Goal: Transaction & Acquisition: Book appointment/travel/reservation

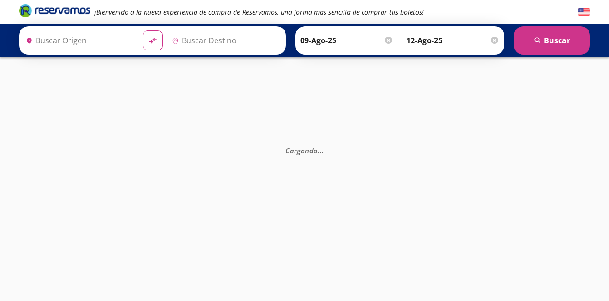
type input "[GEOGRAPHIC_DATA], [GEOGRAPHIC_DATA]"
type input "Santiago de Querétaro, [GEOGRAPHIC_DATA]"
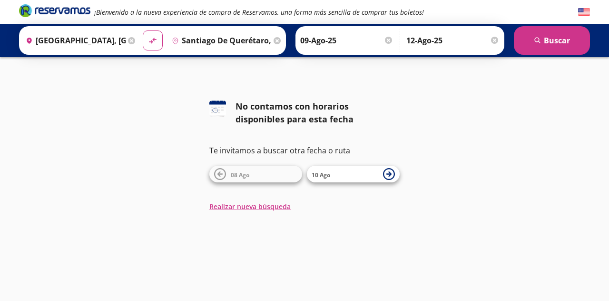
click at [371, 42] on input "09-Ago-25" at bounding box center [346, 41] width 93 height 24
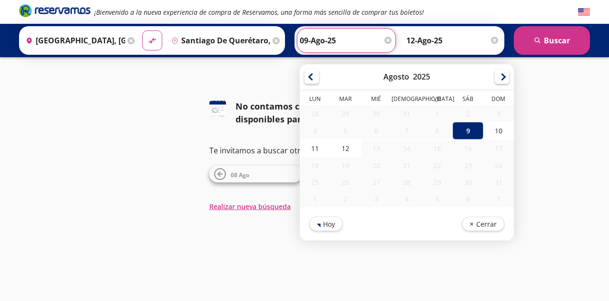
click at [509, 78] on div at bounding box center [502, 76] width 14 height 14
click at [509, 81] on div at bounding box center [502, 76] width 14 height 14
click at [509, 78] on div at bounding box center [502, 76] width 14 height 14
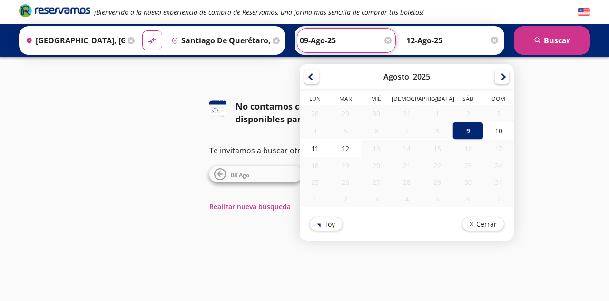
click at [509, 82] on div at bounding box center [502, 76] width 14 height 14
click at [482, 130] on div "9" at bounding box center [467, 131] width 30 height 18
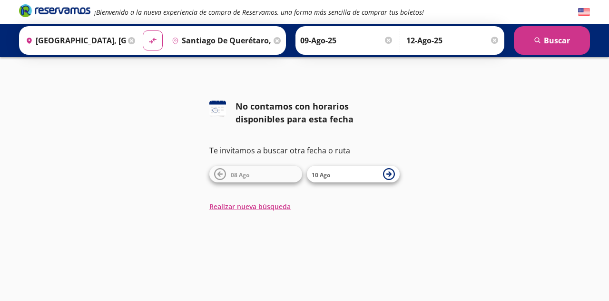
click at [510, 133] on div "126 No contamos con horarios disponibles para esta fecha Te invitamos a buscar …" at bounding box center [304, 155] width 609 height 111
click at [354, 36] on input "09-Ago-25" at bounding box center [346, 41] width 93 height 24
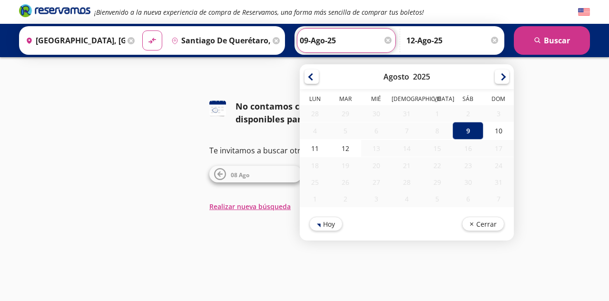
click at [509, 81] on div at bounding box center [502, 76] width 14 height 14
click at [509, 76] on div at bounding box center [502, 76] width 14 height 14
click at [509, 77] on div at bounding box center [502, 76] width 14 height 14
click at [319, 82] on div at bounding box center [311, 76] width 14 height 14
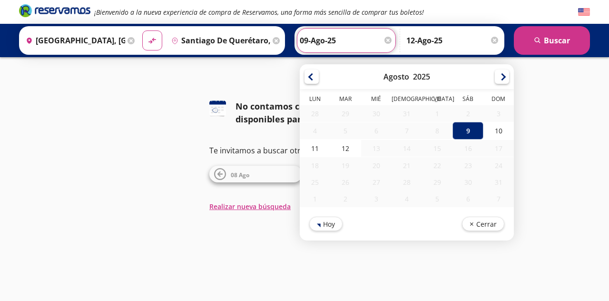
click at [319, 80] on div at bounding box center [311, 76] width 14 height 14
click at [50, 128] on div "126 No contamos con horarios disponibles para esta fecha Te invitamos a buscar …" at bounding box center [304, 155] width 609 height 111
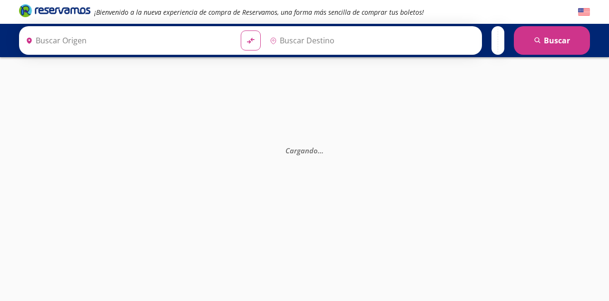
type input "[GEOGRAPHIC_DATA], [GEOGRAPHIC_DATA]"
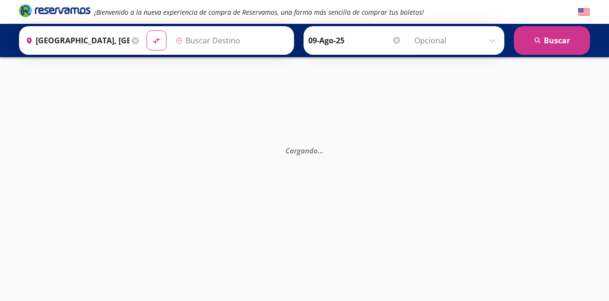
type input "Santiago de Querétaro, [GEOGRAPHIC_DATA]"
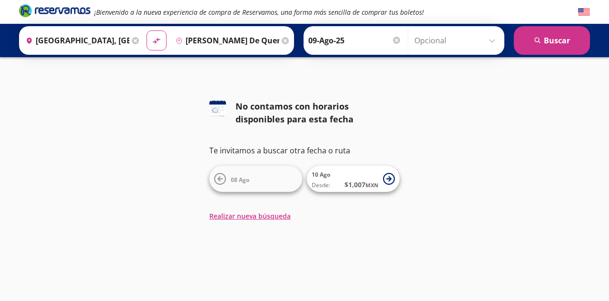
click at [355, 186] on span "$ 1,007 MXN" at bounding box center [361, 184] width 34 height 10
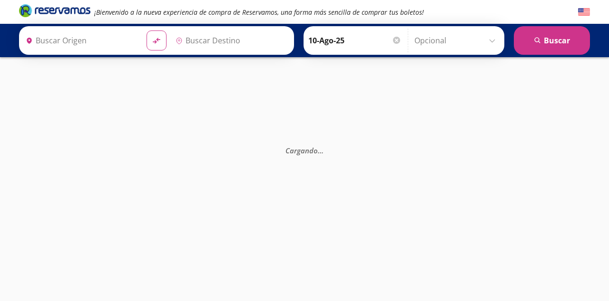
type input "[GEOGRAPHIC_DATA], [GEOGRAPHIC_DATA]"
type input "Santiago de Querétaro, [GEOGRAPHIC_DATA]"
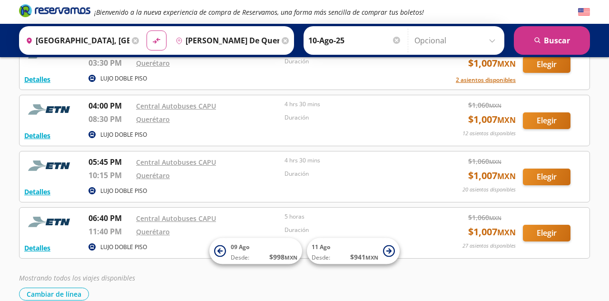
scroll to position [132, 0]
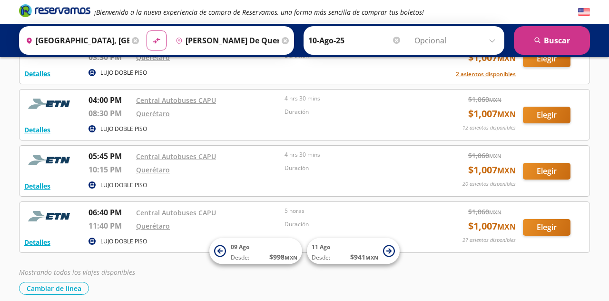
click at [355, 47] on input "10-Ago-25" at bounding box center [354, 41] width 93 height 24
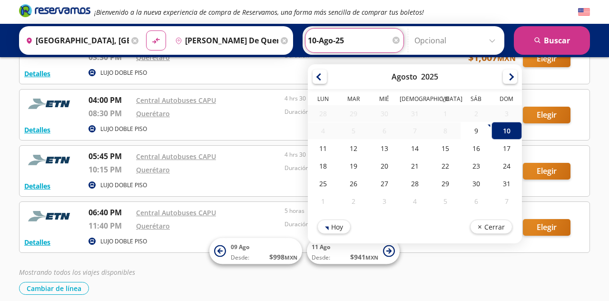
click at [514, 77] on div at bounding box center [510, 76] width 14 height 14
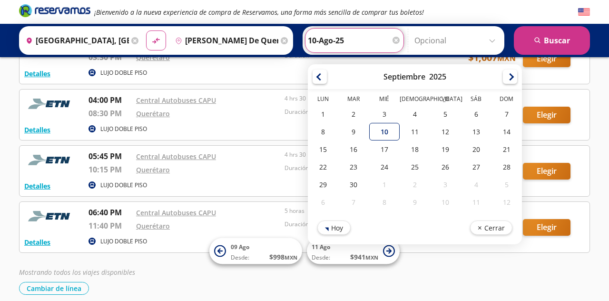
click at [512, 165] on div "28" at bounding box center [506, 167] width 30 height 18
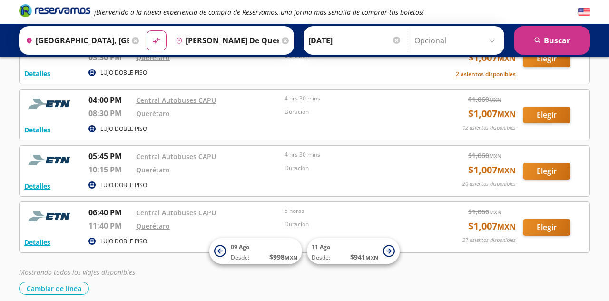
click at [355, 49] on input "28-Sep-25" at bounding box center [354, 41] width 93 height 24
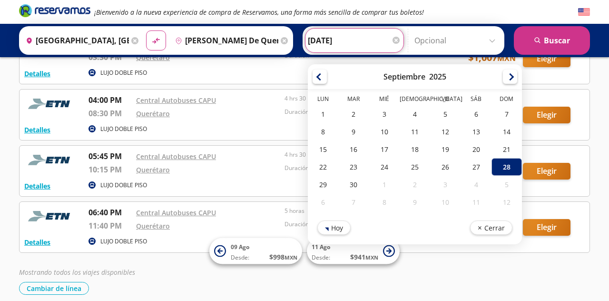
click at [457, 166] on div "26" at bounding box center [445, 167] width 30 height 18
type input "26-Sep-25"
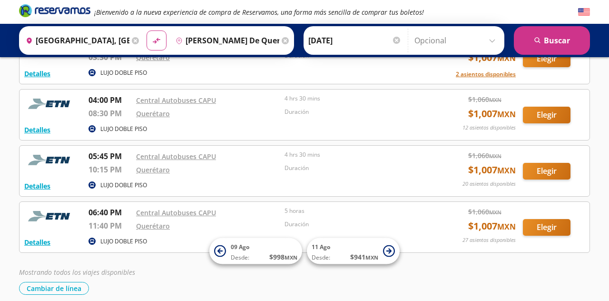
click at [560, 39] on button "search Buscar" at bounding box center [552, 40] width 76 height 29
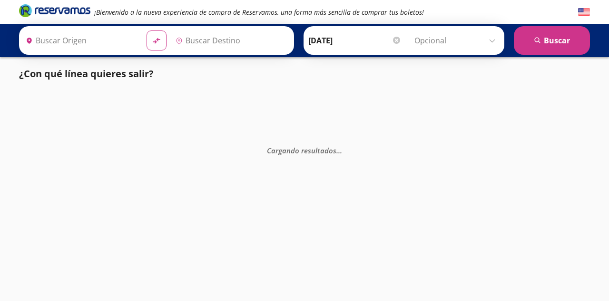
type input "[GEOGRAPHIC_DATA], [GEOGRAPHIC_DATA]"
type input "Santiago de Querétaro, [GEOGRAPHIC_DATA]"
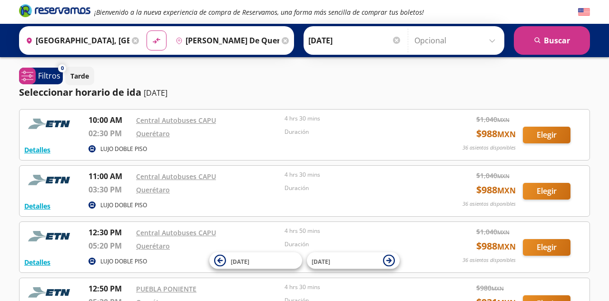
click at [33, 82] on span "system-uicons:filtering" at bounding box center [27, 76] width 17 height 17
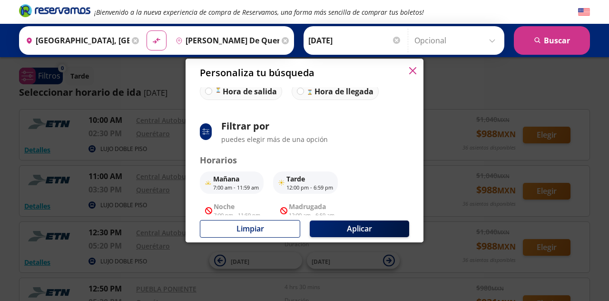
scroll to position [79, 0]
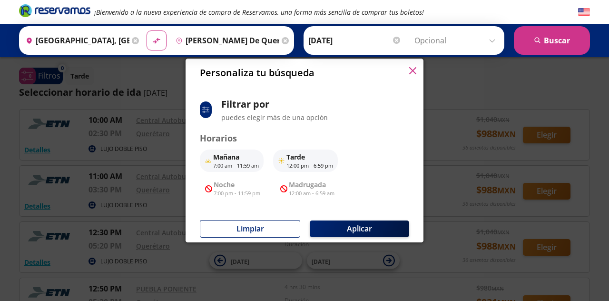
click at [416, 74] on icon "button" at bounding box center [412, 70] width 7 height 7
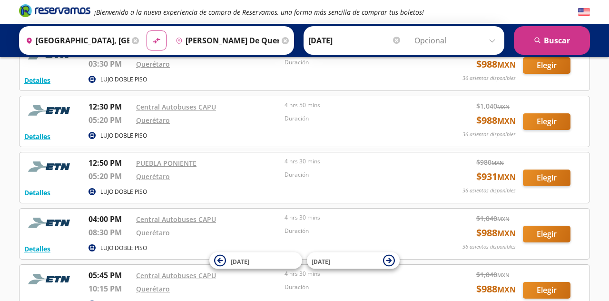
scroll to position [126, 0]
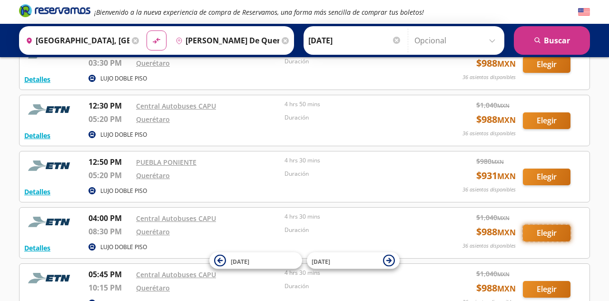
click at [554, 231] on button "Elegir" at bounding box center [547, 232] width 48 height 17
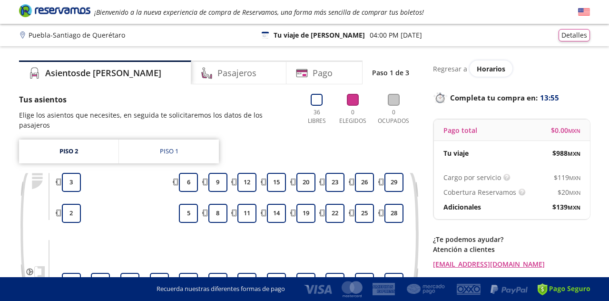
click at [53, 141] on link "Piso 2" at bounding box center [68, 151] width 99 height 24
click at [136, 139] on link "Piso 1" at bounding box center [169, 151] width 100 height 24
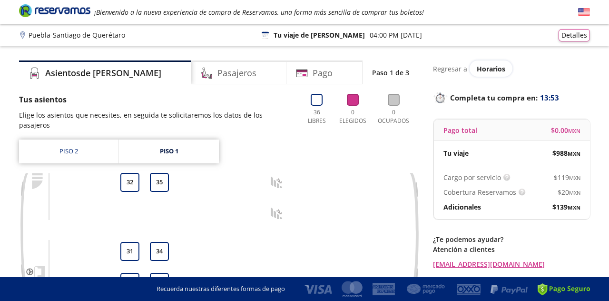
click at [61, 140] on link "Piso 2" at bounding box center [68, 151] width 99 height 24
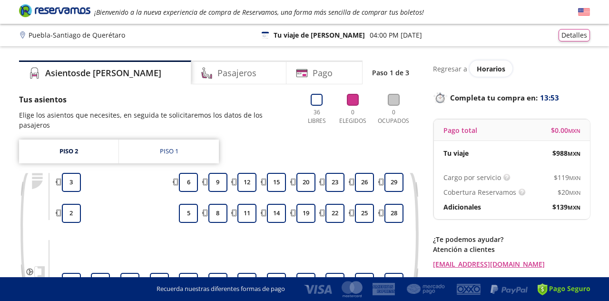
click at [131, 139] on link "Piso 1" at bounding box center [169, 151] width 100 height 24
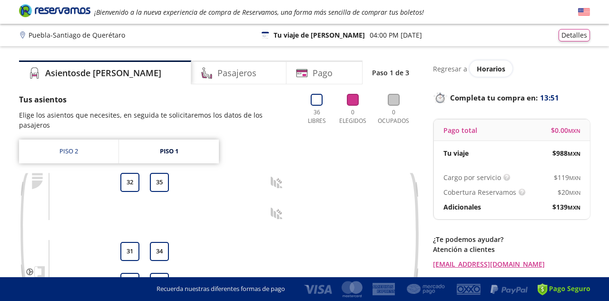
click at [55, 140] on link "Piso 2" at bounding box center [68, 151] width 99 height 24
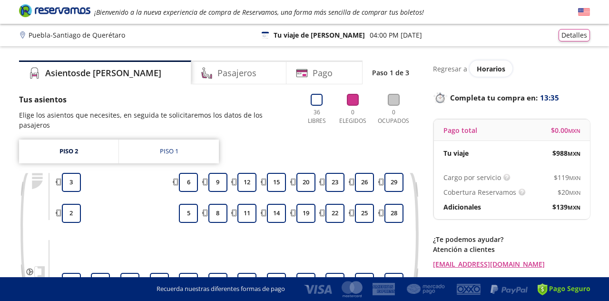
click at [188, 204] on button "5" at bounding box center [188, 213] width 19 height 19
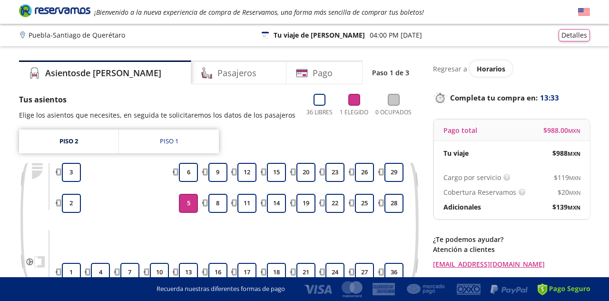
click at [183, 208] on button "5" at bounding box center [188, 203] width 19 height 19
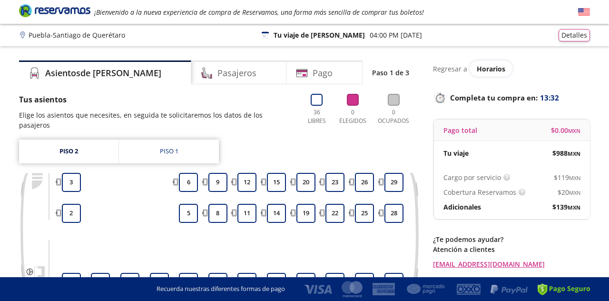
click at [183, 208] on button "5" at bounding box center [188, 213] width 19 height 19
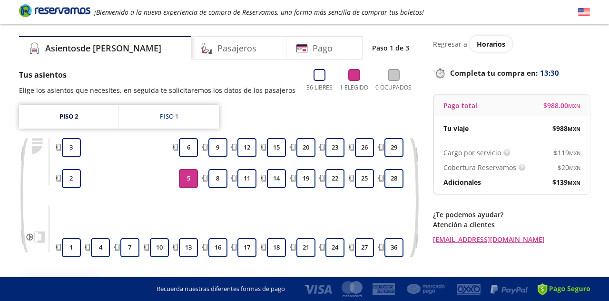
scroll to position [52, 0]
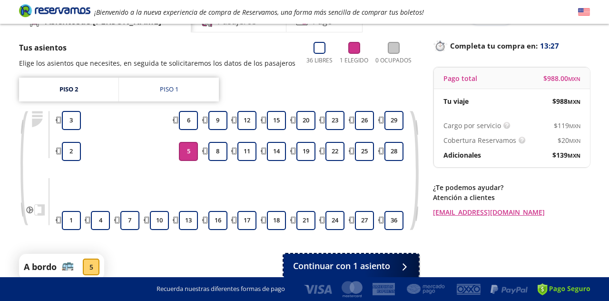
click at [386, 271] on span "Continuar con 1 asiento" at bounding box center [341, 265] width 97 height 13
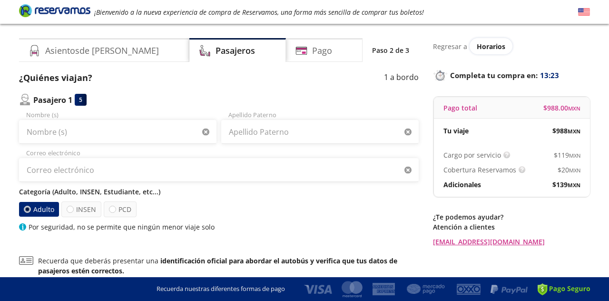
scroll to position [23, 0]
click at [126, 210] on label "PCD" at bounding box center [120, 209] width 33 height 16
click at [116, 210] on input "PCD" at bounding box center [112, 208] width 6 height 6
radio input "true"
radio input "false"
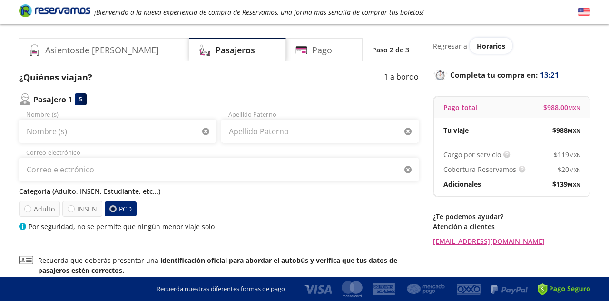
click at [80, 210] on label "INSEN" at bounding box center [82, 209] width 40 height 16
click at [74, 210] on input "INSEN" at bounding box center [71, 208] width 6 height 6
radio input "true"
radio input "false"
click at [27, 206] on div at bounding box center [27, 208] width 7 height 7
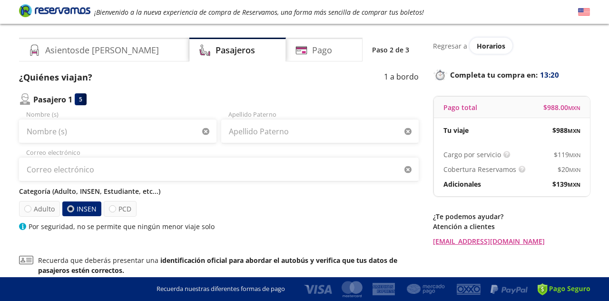
click at [27, 206] on input "Adulto" at bounding box center [28, 208] width 6 height 6
radio input "true"
radio input "false"
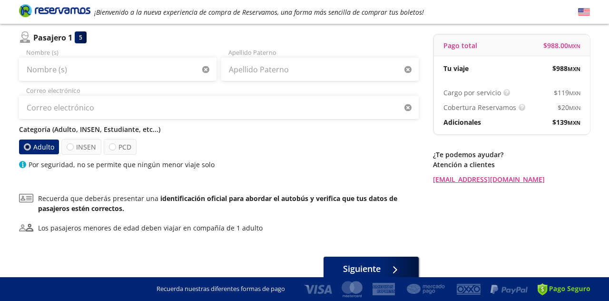
scroll to position [0, 0]
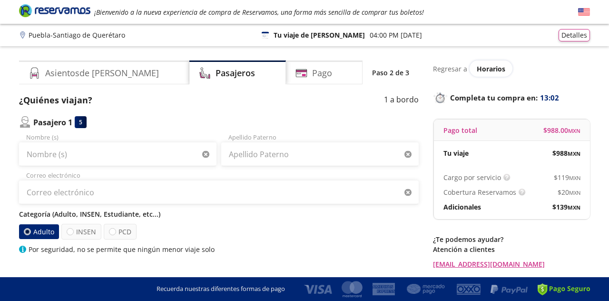
click at [43, 73] on div "Asientos de Ida" at bounding box center [104, 72] width 170 height 24
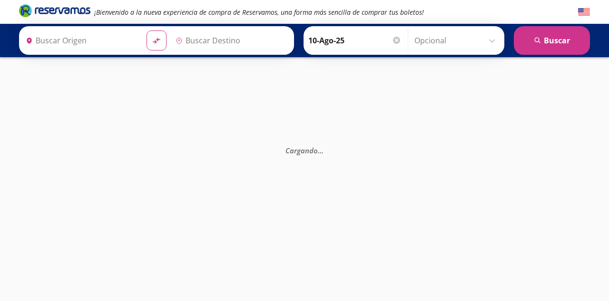
type input "[GEOGRAPHIC_DATA], [GEOGRAPHIC_DATA]"
type input "Santiago de Querétaro, [GEOGRAPHIC_DATA]"
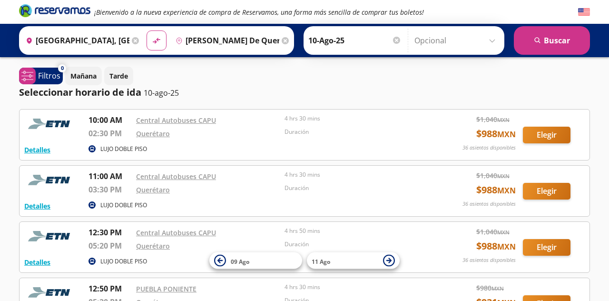
click at [355, 43] on input "10-Ago-25" at bounding box center [354, 41] width 93 height 24
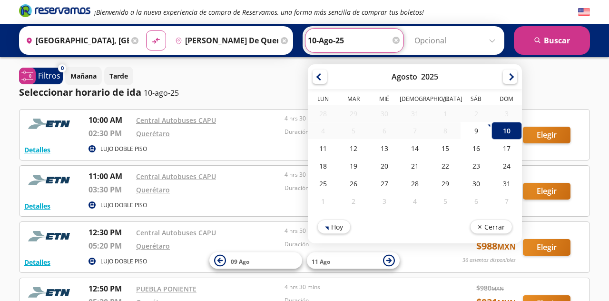
click at [516, 78] on div at bounding box center [510, 76] width 14 height 14
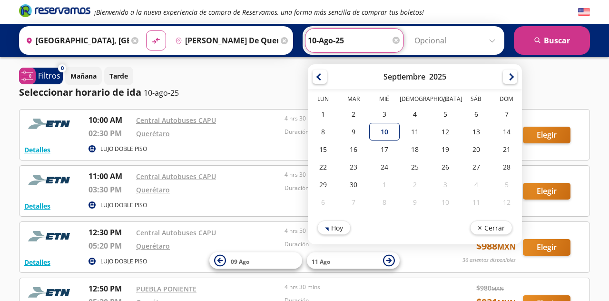
click at [421, 172] on div "25" at bounding box center [414, 167] width 30 height 18
type input "25-Sep-25"
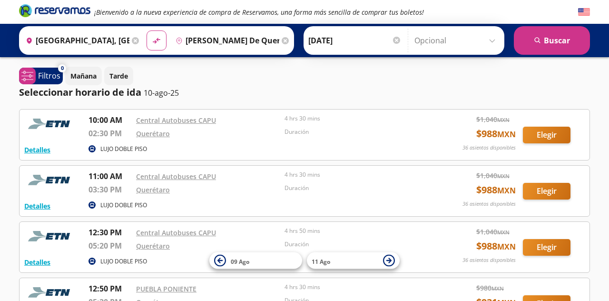
click at [568, 42] on button "search Buscar" at bounding box center [552, 40] width 76 height 29
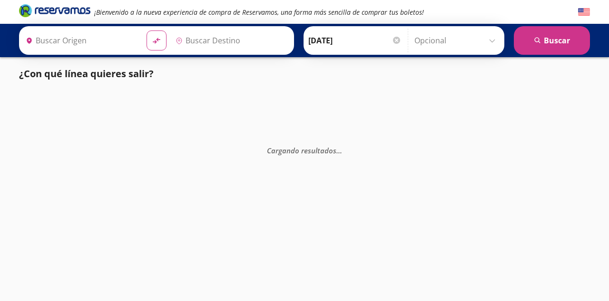
type input "[GEOGRAPHIC_DATA], [GEOGRAPHIC_DATA]"
type input "Santiago de Querétaro, [GEOGRAPHIC_DATA]"
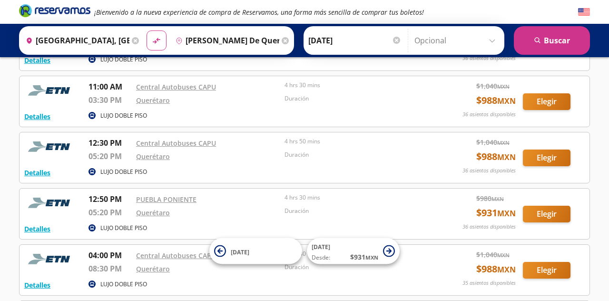
scroll to position [112, 0]
